Goal: Information Seeking & Learning: Learn about a topic

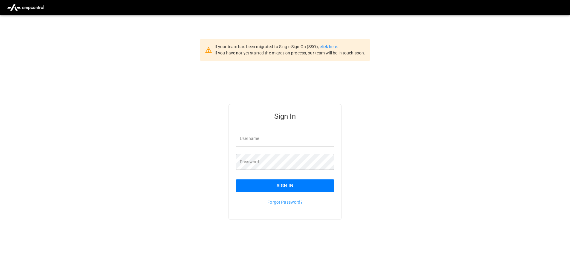
type input "**********"
click at [262, 181] on button "Sign In" at bounding box center [285, 185] width 99 height 13
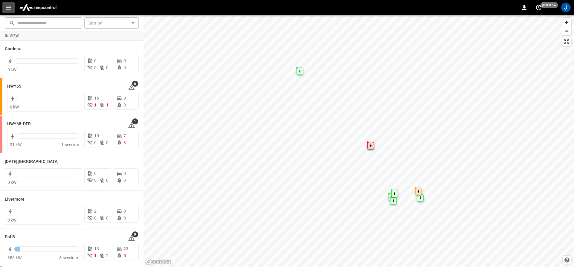
click at [4, 7] on button "button" at bounding box center [8, 7] width 12 height 11
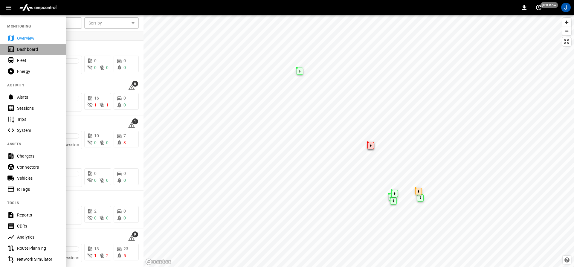
click at [8, 47] on icon at bounding box center [10, 48] width 7 height 7
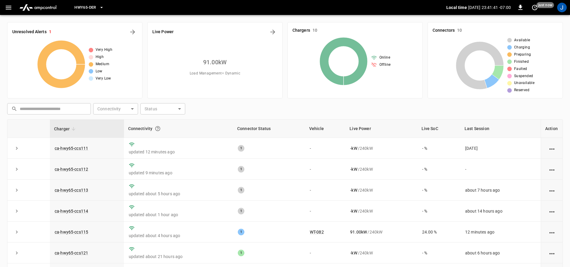
click at [93, 4] on span "HWY65-DER" at bounding box center [85, 7] width 22 height 7
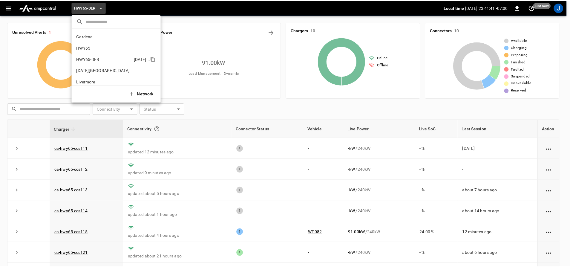
scroll to position [21, 0]
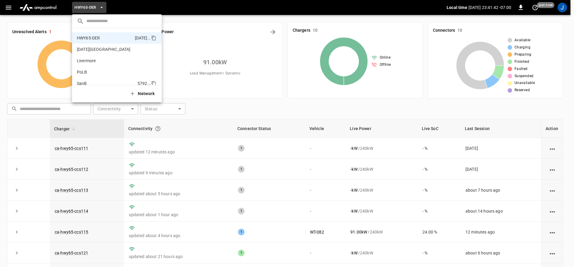
click at [82, 82] on p "SanB" at bounding box center [106, 83] width 58 height 6
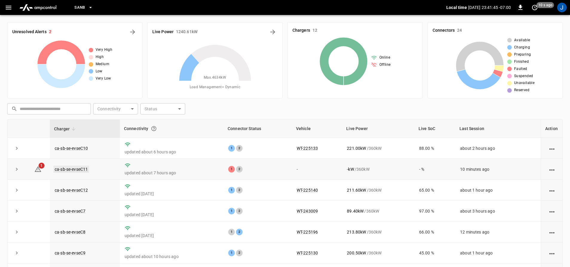
click at [85, 167] on link "ca-sb-se-evseC11" at bounding box center [71, 169] width 36 height 7
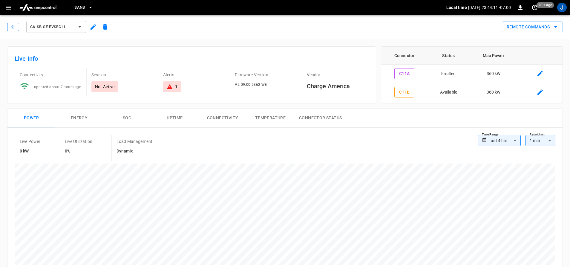
click at [8, 23] on button "button" at bounding box center [13, 27] width 12 height 8
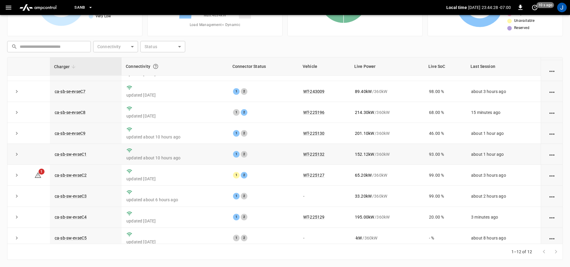
scroll to position [60, 0]
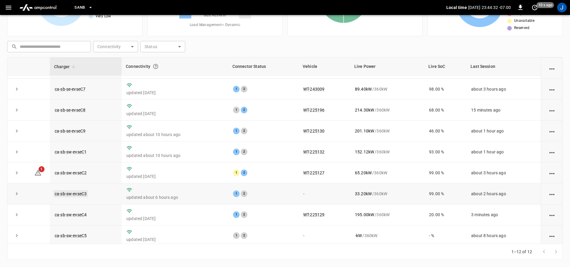
click at [79, 193] on link "ca-sb-sw-evseC3" at bounding box center [70, 193] width 34 height 7
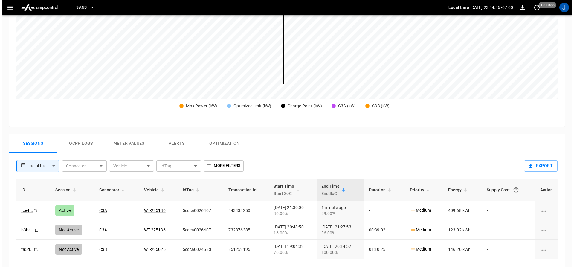
scroll to position [179, 0]
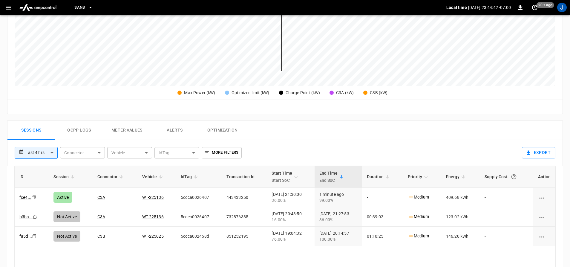
click at [7, 10] on icon "button" at bounding box center [8, 7] width 7 height 7
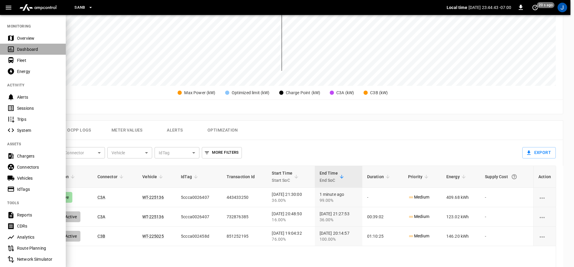
click at [11, 50] on icon at bounding box center [11, 49] width 6 height 6
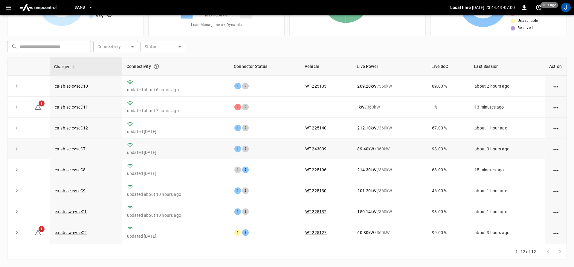
scroll to position [62, 0]
click at [2, 2] on button "button" at bounding box center [8, 7] width 12 height 11
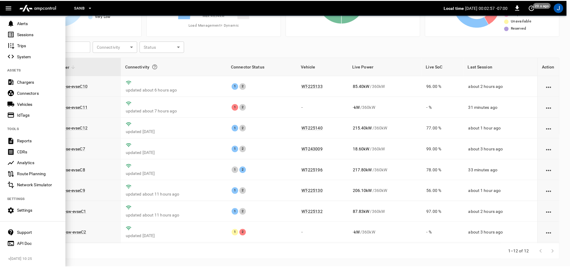
scroll to position [78, 0]
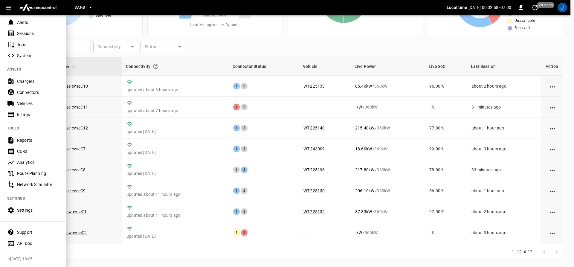
click at [80, 235] on div at bounding box center [287, 133] width 574 height 267
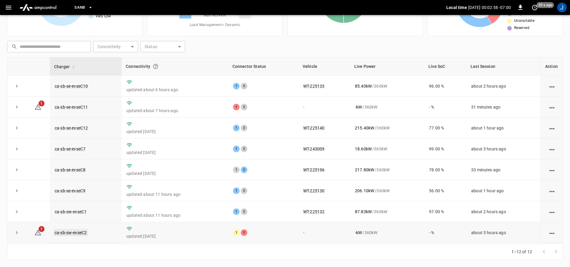
click at [84, 232] on link "ca-sb-sw-evseC2" at bounding box center [70, 232] width 34 height 7
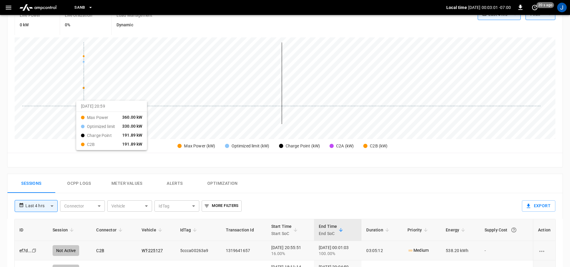
scroll to position [149, 0]
